Goal: Information Seeking & Learning: Learn about a topic

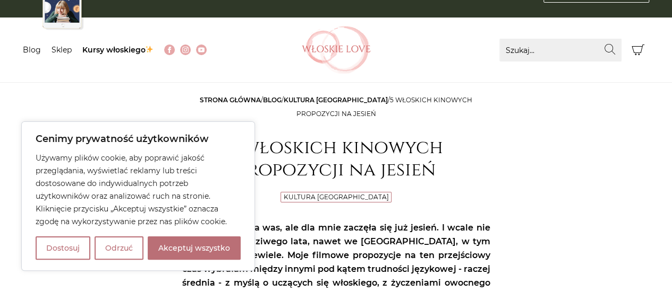
scroll to position [37, 0]
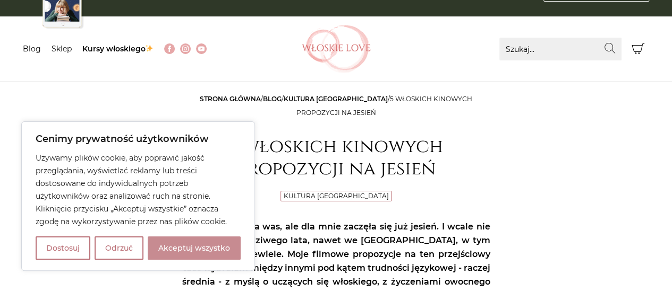
click at [178, 248] on button "Akceptuj wszystko" at bounding box center [194, 248] width 93 height 23
checkbox input "true"
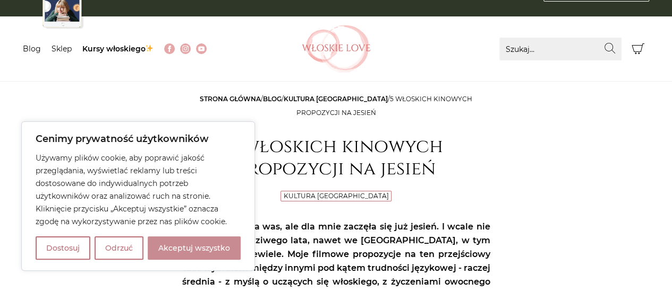
checkbox input "true"
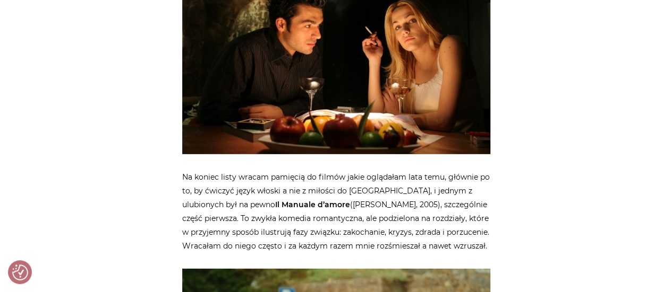
scroll to position [1496, 0]
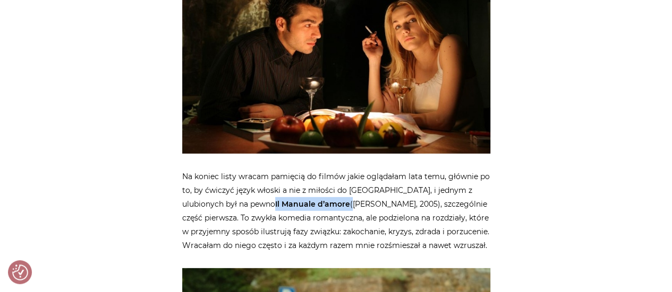
drag, startPoint x: 285, startPoint y: 204, endPoint x: 209, endPoint y: 203, distance: 75.9
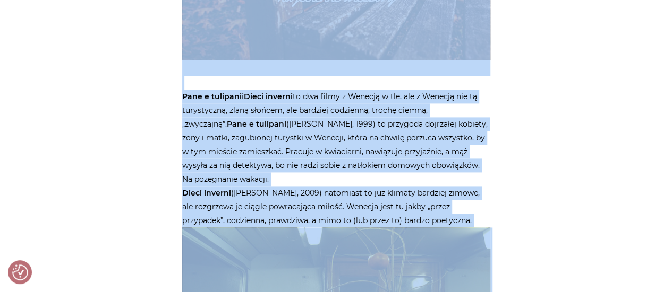
scroll to position [643, 0]
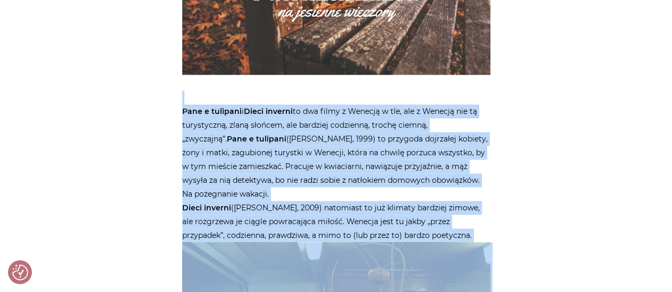
drag, startPoint x: 382, startPoint y: 203, endPoint x: 185, endPoint y: 100, distance: 222.7
copy p "Lore i dolorsit a Conse adipisc el sed doeiu t Incidid u lab, etd m Aliquae adm…"
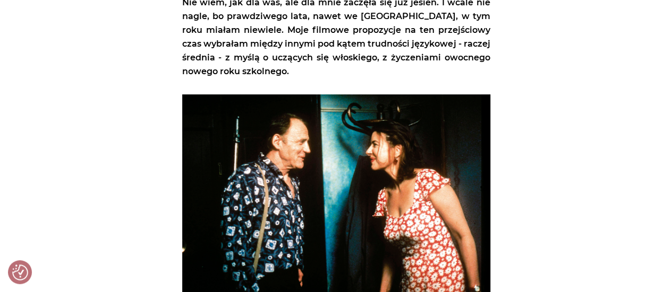
scroll to position [0, 0]
